Goal: Task Accomplishment & Management: Use online tool/utility

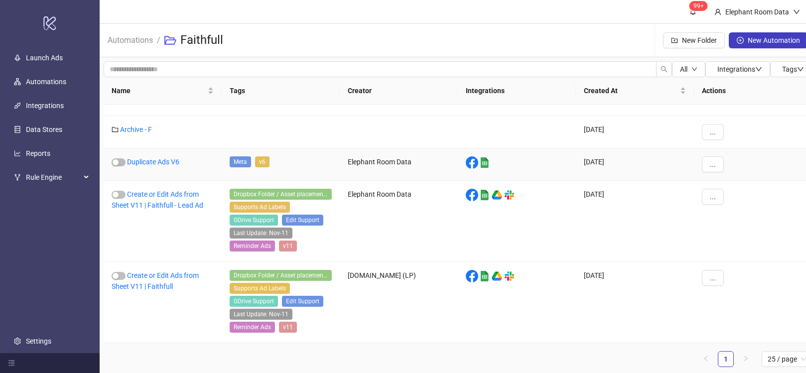
scroll to position [7, 0]
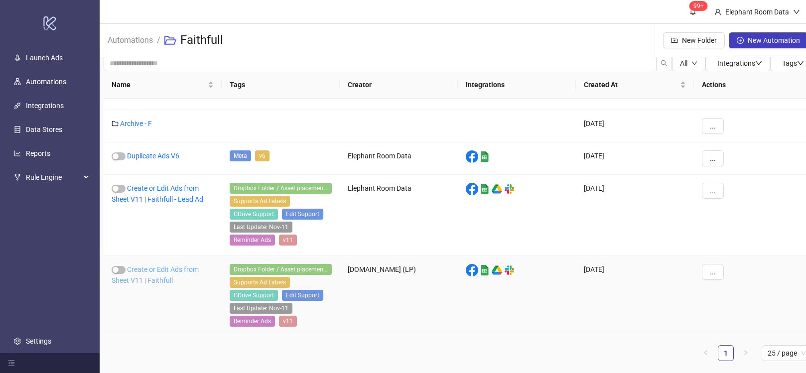
click at [171, 268] on link "Create or Edit Ads from Sheet V11 | Faithfull" at bounding box center [155, 274] width 87 height 19
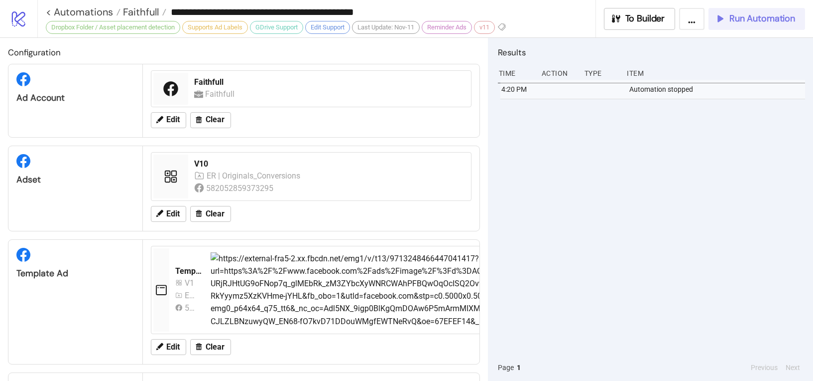
click at [745, 26] on button "Run Automation" at bounding box center [757, 19] width 97 height 22
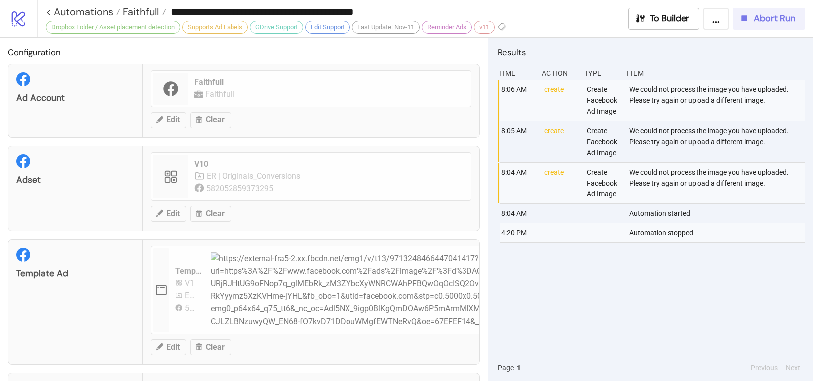
click at [760, 21] on span "Abort Run" at bounding box center [774, 18] width 41 height 11
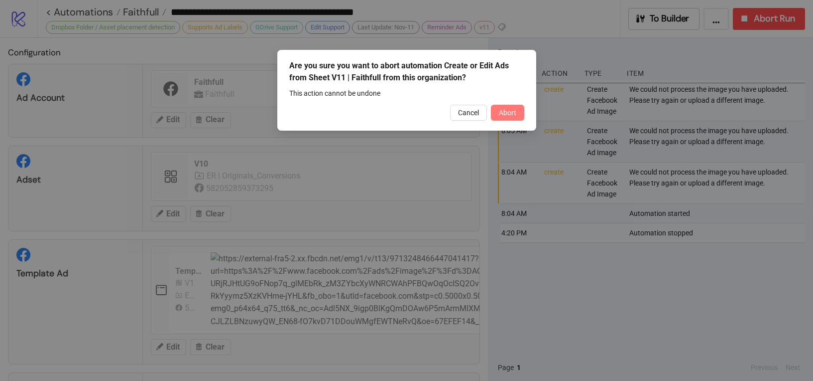
click at [509, 112] on span "Abort" at bounding box center [507, 113] width 17 height 8
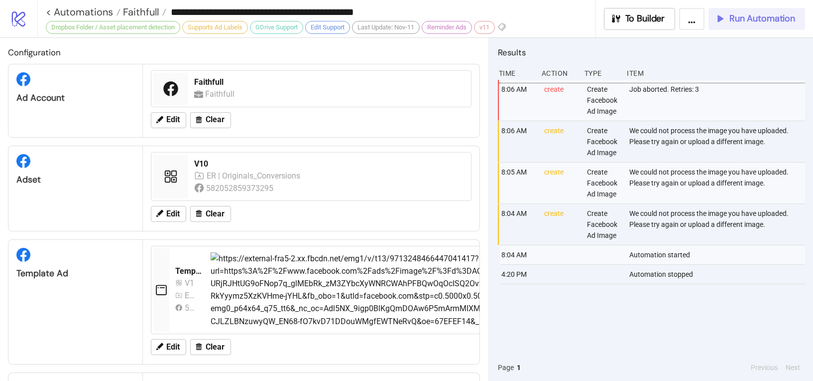
click at [719, 26] on button "Run Automation" at bounding box center [757, 19] width 97 height 22
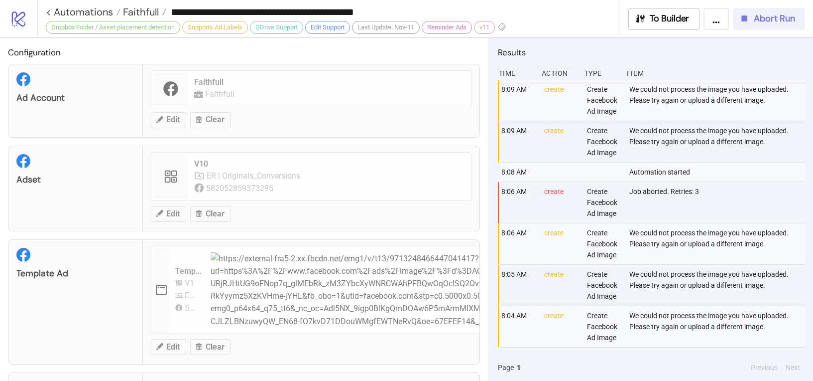
click at [750, 23] on icon "button" at bounding box center [744, 18] width 11 height 11
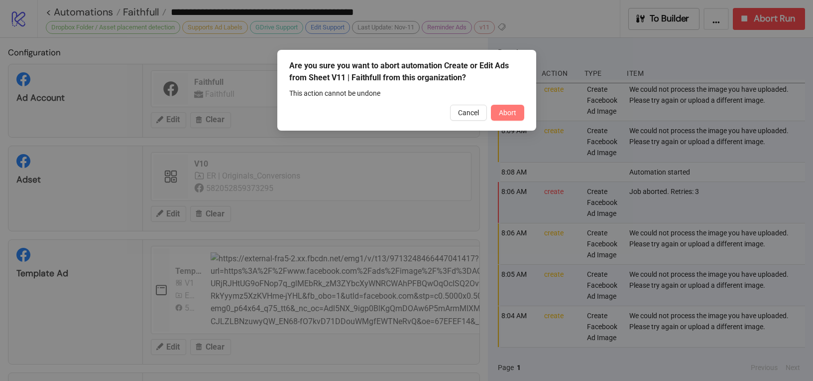
click at [513, 113] on span "Abort" at bounding box center [507, 113] width 17 height 8
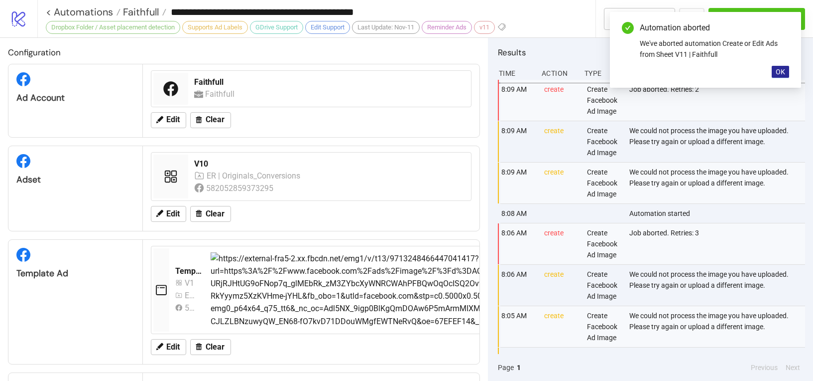
click at [774, 72] on button "OK" at bounding box center [780, 72] width 17 height 12
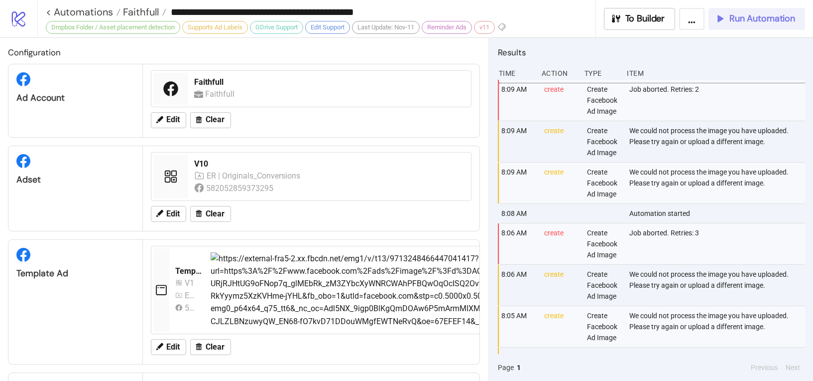
click at [757, 21] on span "Run Automation" at bounding box center [763, 18] width 66 height 11
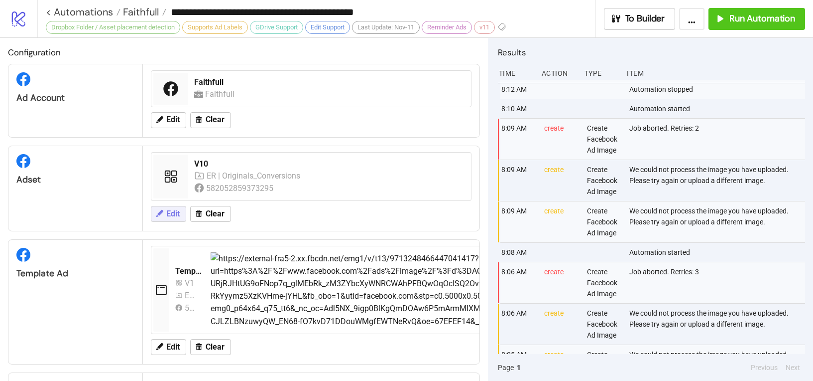
click at [179, 214] on span "Edit" at bounding box center [172, 213] width 13 height 9
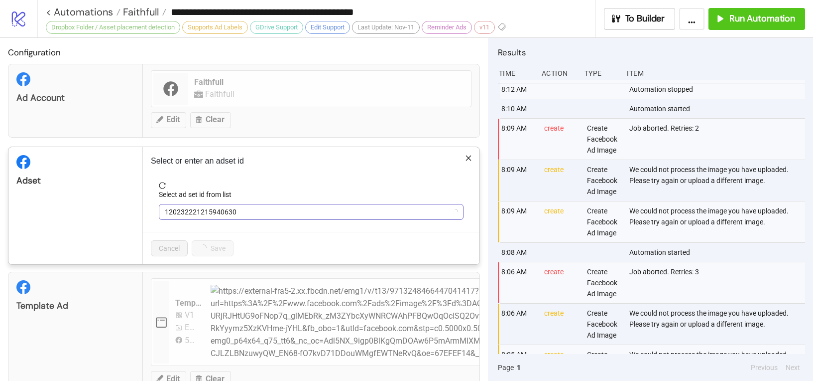
click at [200, 212] on span "120232221215940630" at bounding box center [311, 211] width 293 height 15
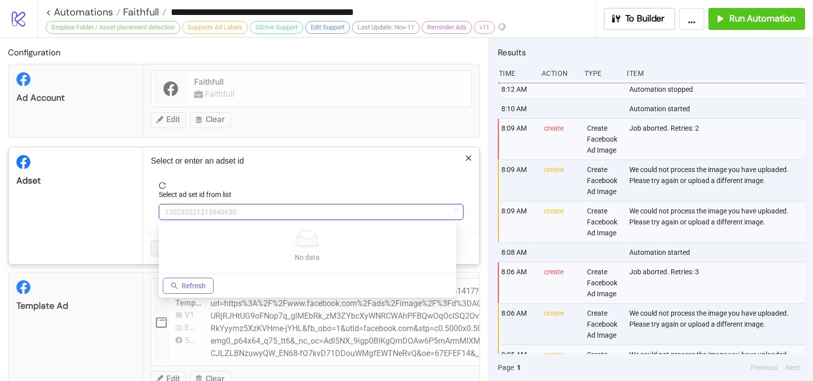
click at [195, 287] on span "Refresh" at bounding box center [194, 285] width 24 height 8
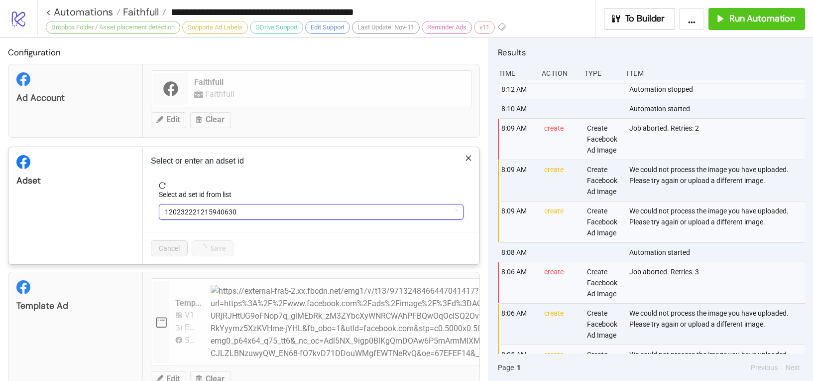
click at [204, 213] on span "120232221215940630" at bounding box center [311, 211] width 293 height 15
click at [205, 214] on span "120232221215940630" at bounding box center [311, 211] width 293 height 15
click at [122, 211] on div "Adset" at bounding box center [75, 205] width 134 height 117
click at [181, 204] on div "120232221215940630" at bounding box center [311, 212] width 305 height 16
click at [183, 210] on span "V10" at bounding box center [311, 211] width 293 height 15
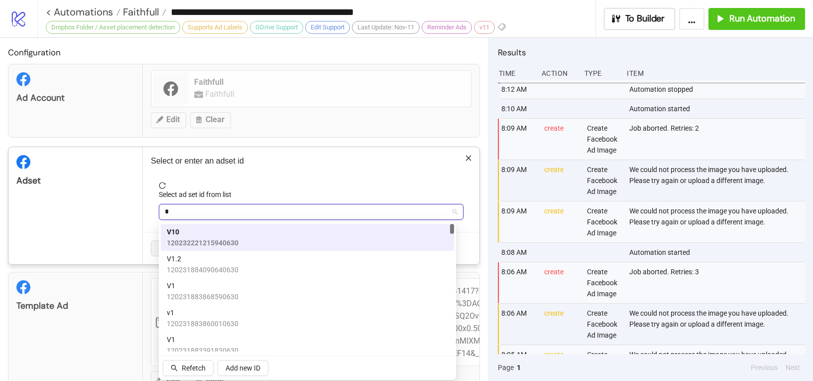
type input "**"
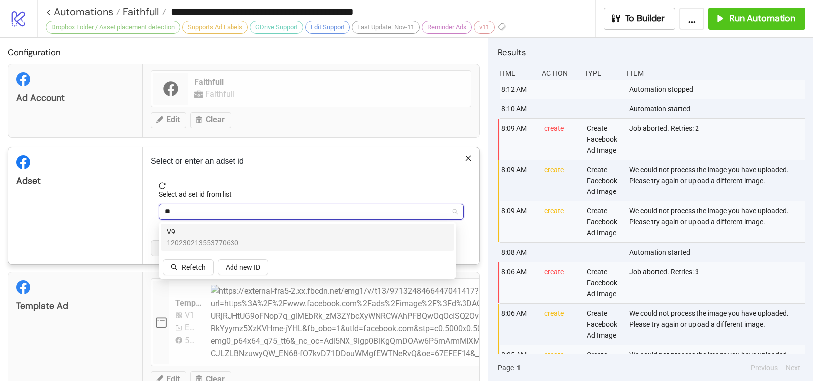
click at [207, 228] on span "V9" at bounding box center [203, 231] width 72 height 11
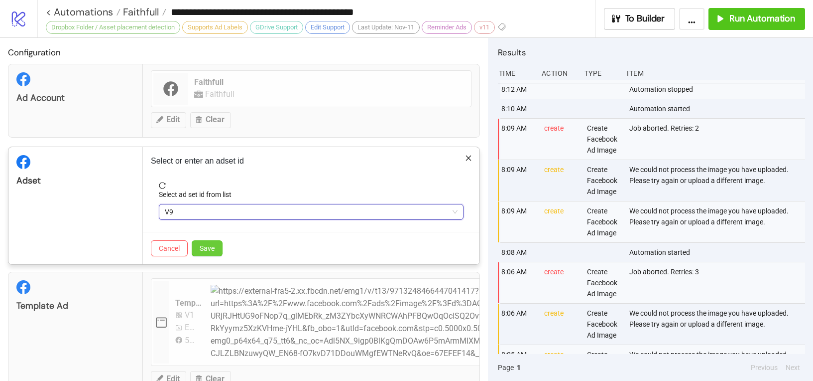
click at [217, 245] on button "Save" at bounding box center [207, 248] width 31 height 16
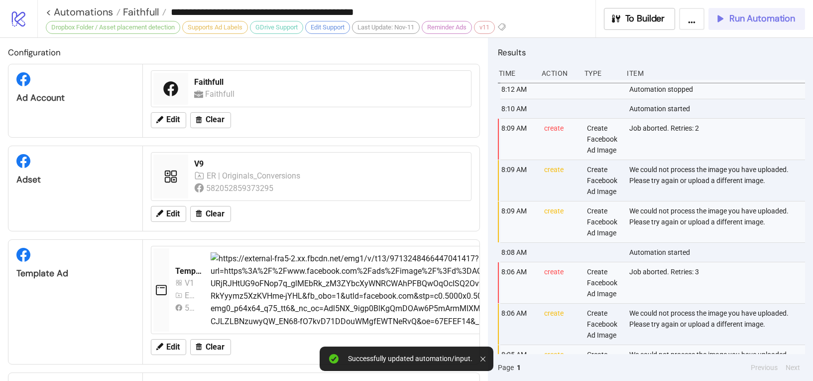
click at [720, 25] on button "Run Automation" at bounding box center [757, 19] width 97 height 22
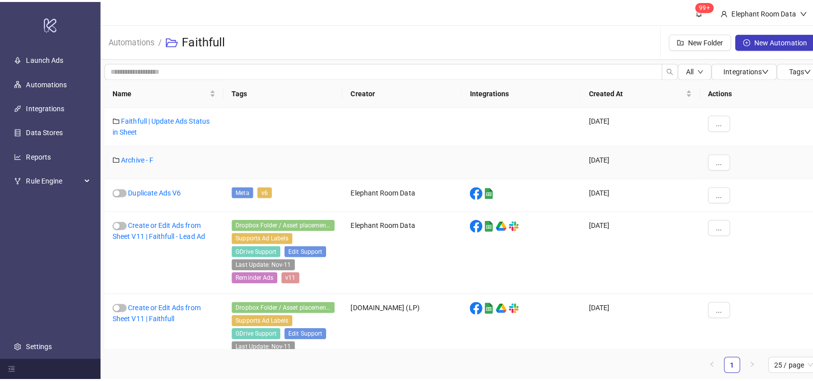
scroll to position [27, 0]
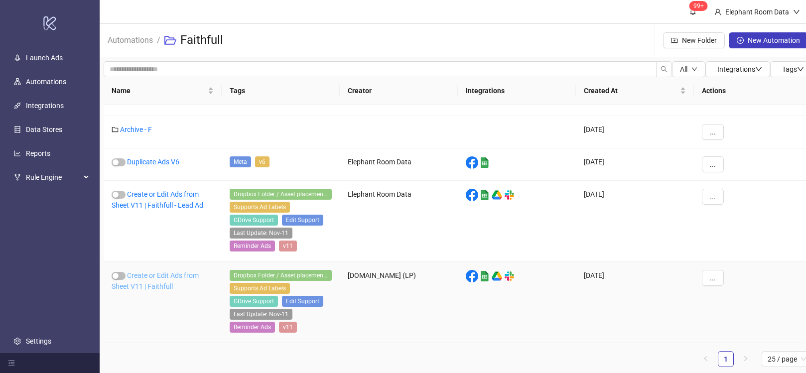
click at [196, 273] on link "Create or Edit Ads from Sheet V11 | Faithfull" at bounding box center [155, 280] width 87 height 19
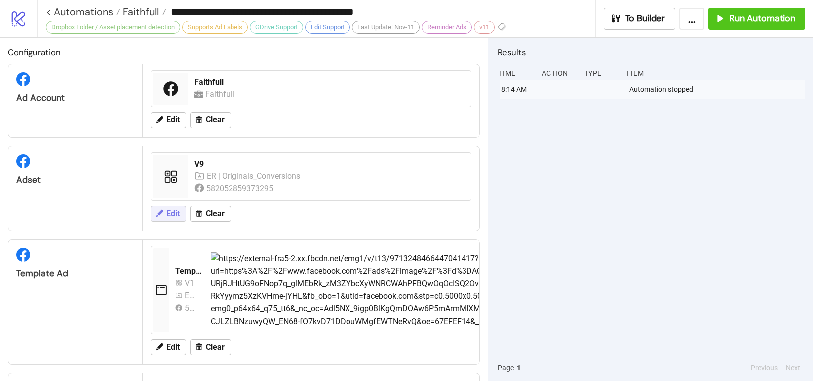
click at [174, 209] on span "Edit" at bounding box center [172, 213] width 13 height 9
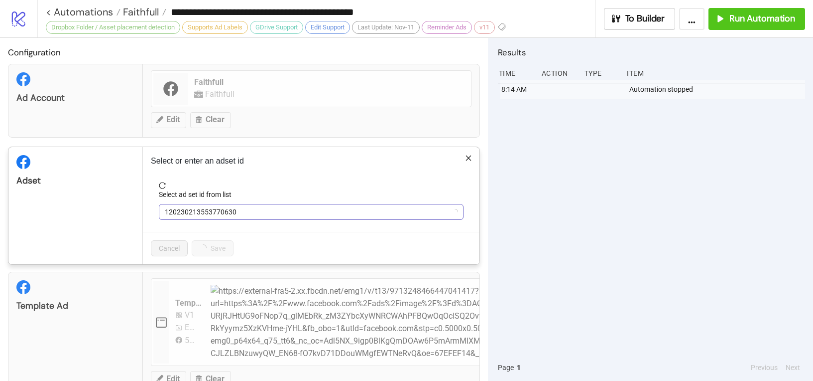
click at [186, 215] on span "120230213553770630" at bounding box center [311, 211] width 293 height 15
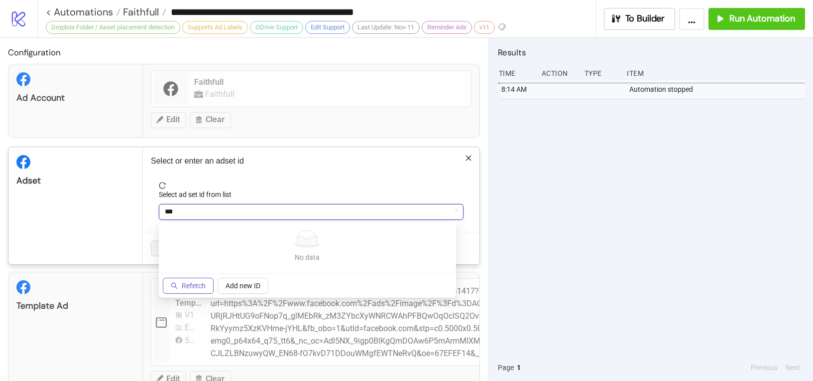
type input "***"
click at [195, 289] on button "Refetch" at bounding box center [188, 285] width 51 height 16
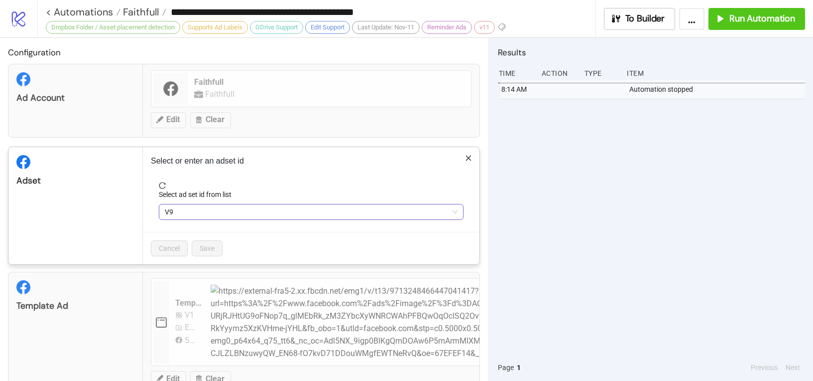
click at [201, 212] on span "V9" at bounding box center [311, 211] width 293 height 15
click at [189, 319] on div "**********" at bounding box center [406, 190] width 813 height 381
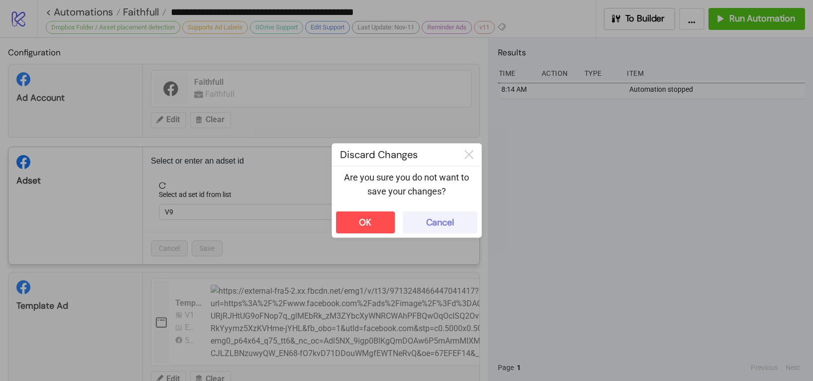
click at [435, 222] on div "Cancel" at bounding box center [440, 222] width 28 height 11
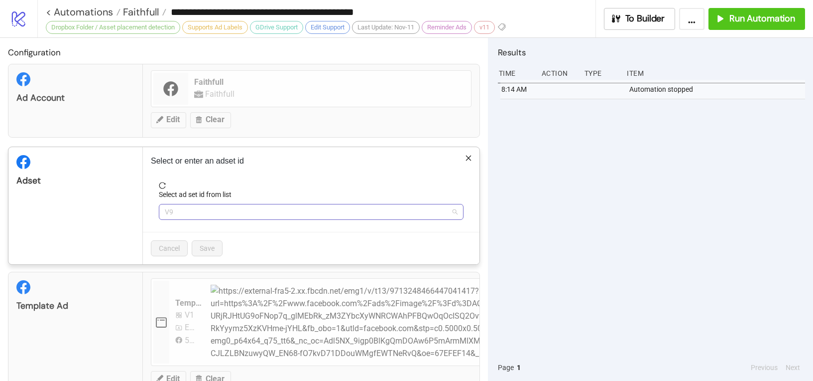
click at [255, 213] on span "V9" at bounding box center [311, 211] width 293 height 15
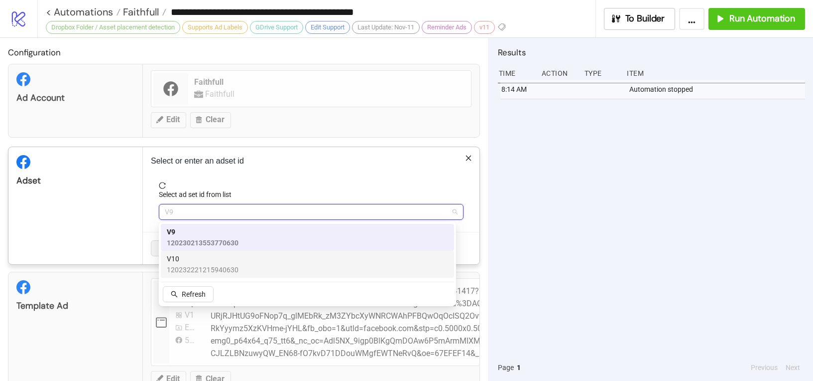
click at [206, 265] on span "120232221215940630" at bounding box center [203, 269] width 72 height 11
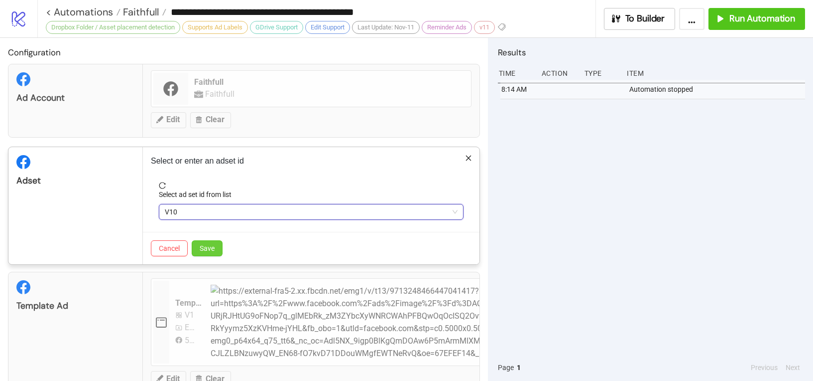
click at [212, 248] on span "Save" at bounding box center [207, 248] width 15 height 8
